Goal: Information Seeking & Learning: Learn about a topic

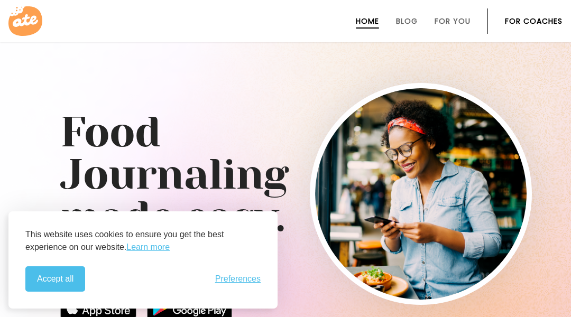
scroll to position [3926, 0]
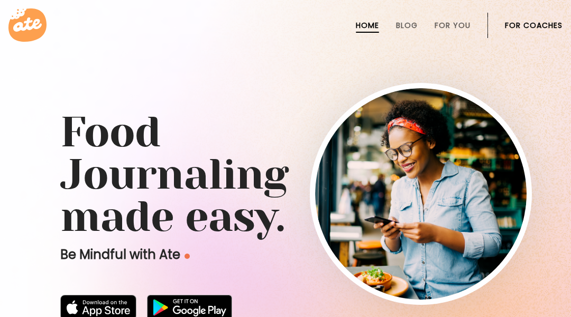
scroll to position [3926, 0]
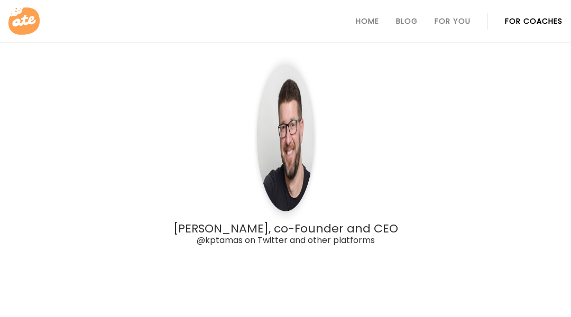
scroll to position [3271, 0]
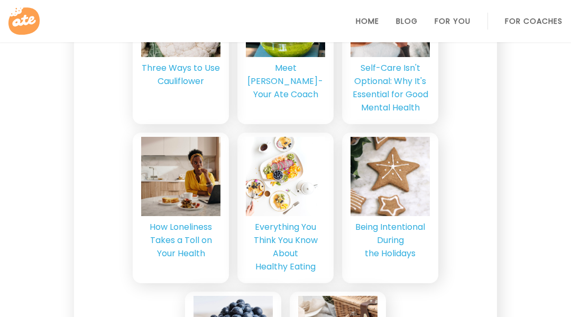
scroll to position [2951, 0]
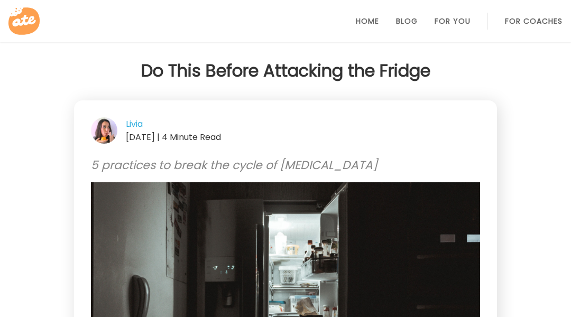
scroll to position [3511, 0]
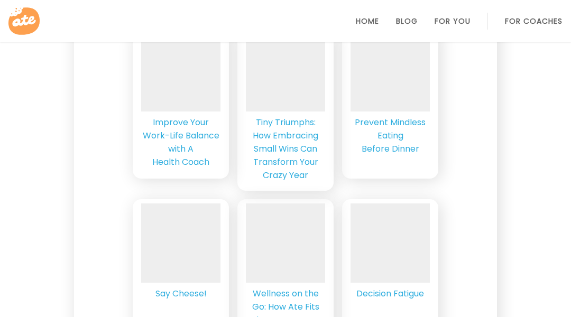
scroll to position [4793, 0]
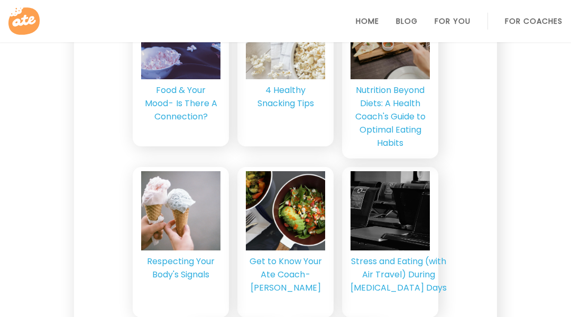
scroll to position [4245, 0]
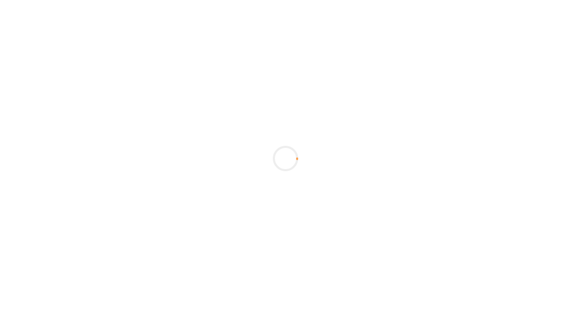
scroll to position [3474, 0]
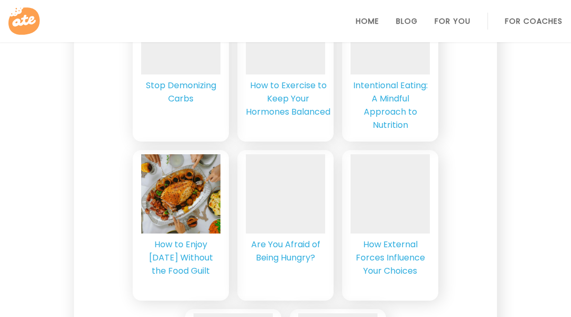
scroll to position [2756, 0]
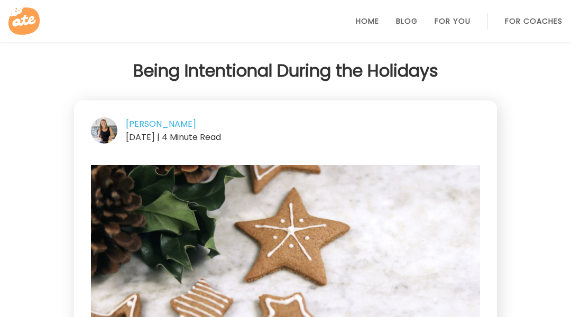
scroll to position [4226, 0]
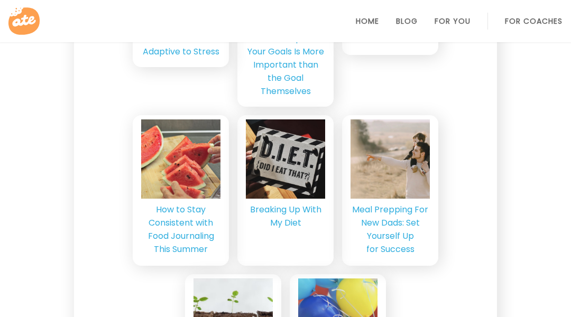
scroll to position [2501, 0]
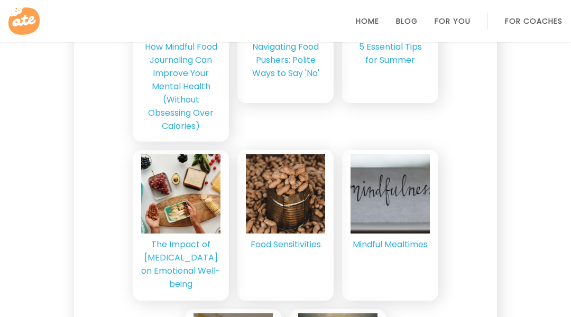
scroll to position [3541, 0]
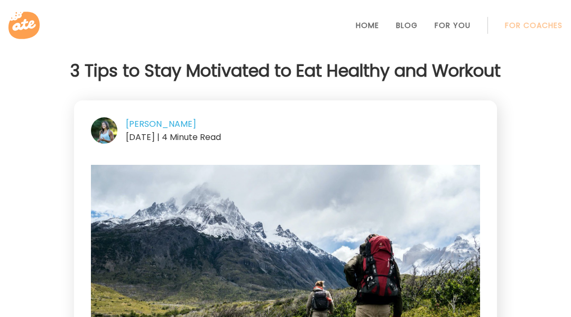
scroll to position [1373, 0]
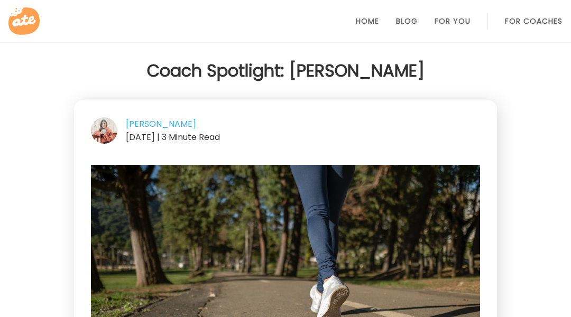
scroll to position [2437, 0]
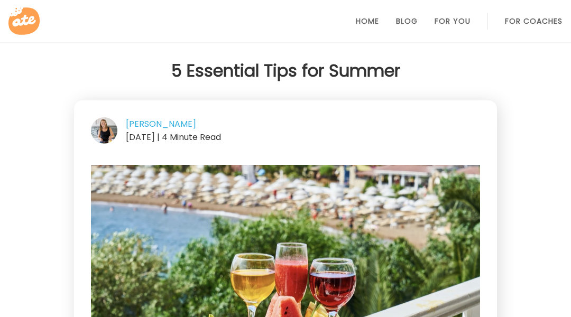
scroll to position [4781, 0]
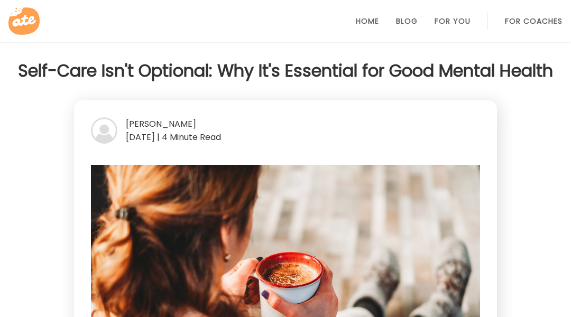
scroll to position [3481, 0]
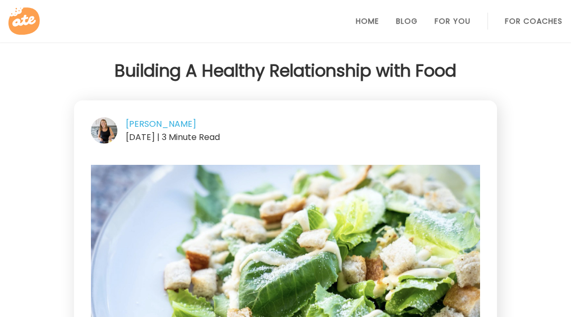
scroll to position [2884, 0]
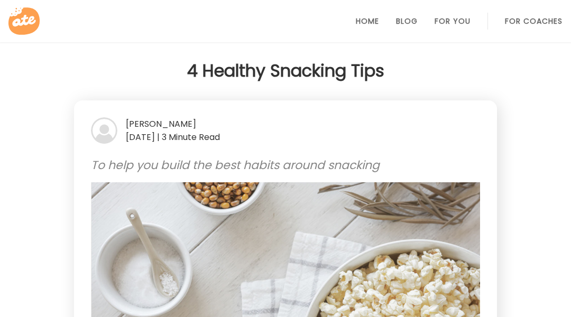
scroll to position [3195, 0]
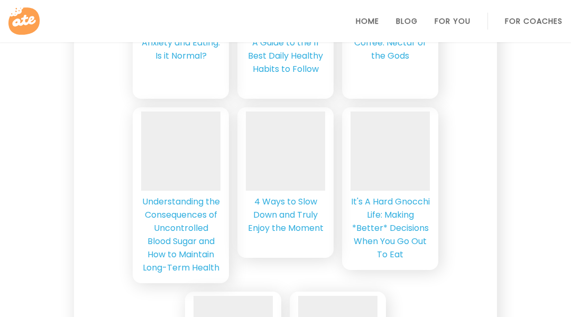
scroll to position [3557, 0]
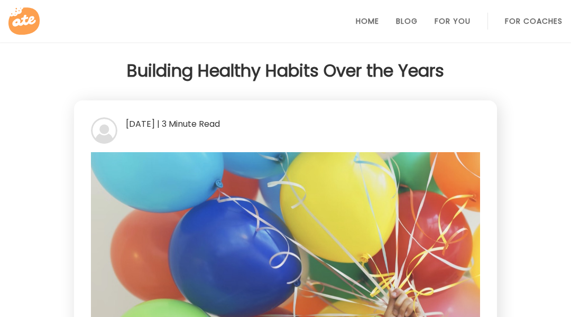
scroll to position [1275, 0]
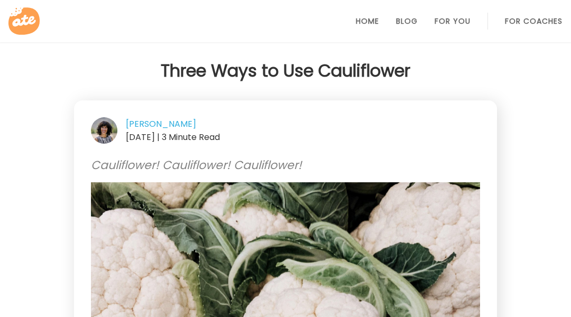
scroll to position [2836, 0]
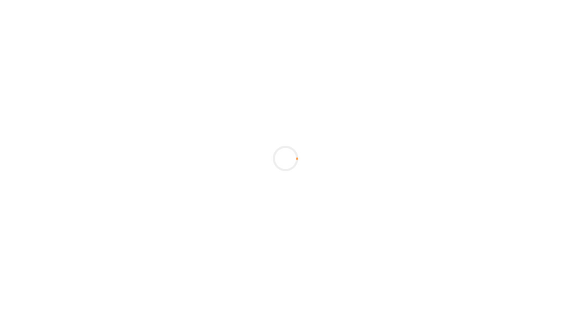
scroll to position [1989, 0]
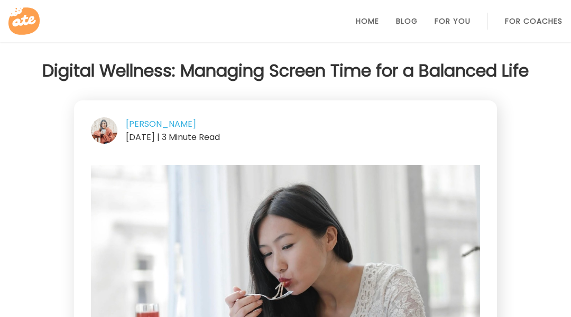
scroll to position [3294, 0]
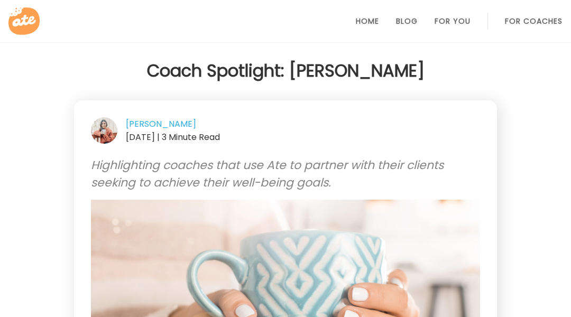
scroll to position [2481, 0]
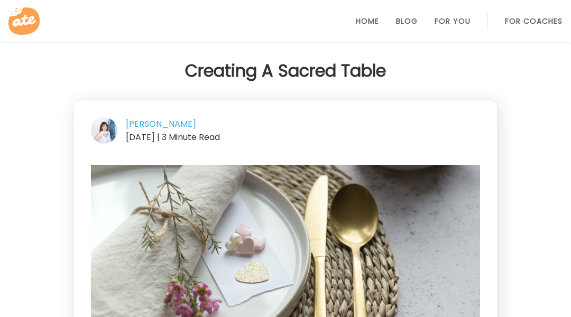
scroll to position [2575, 0]
